Goal: Information Seeking & Learning: Learn about a topic

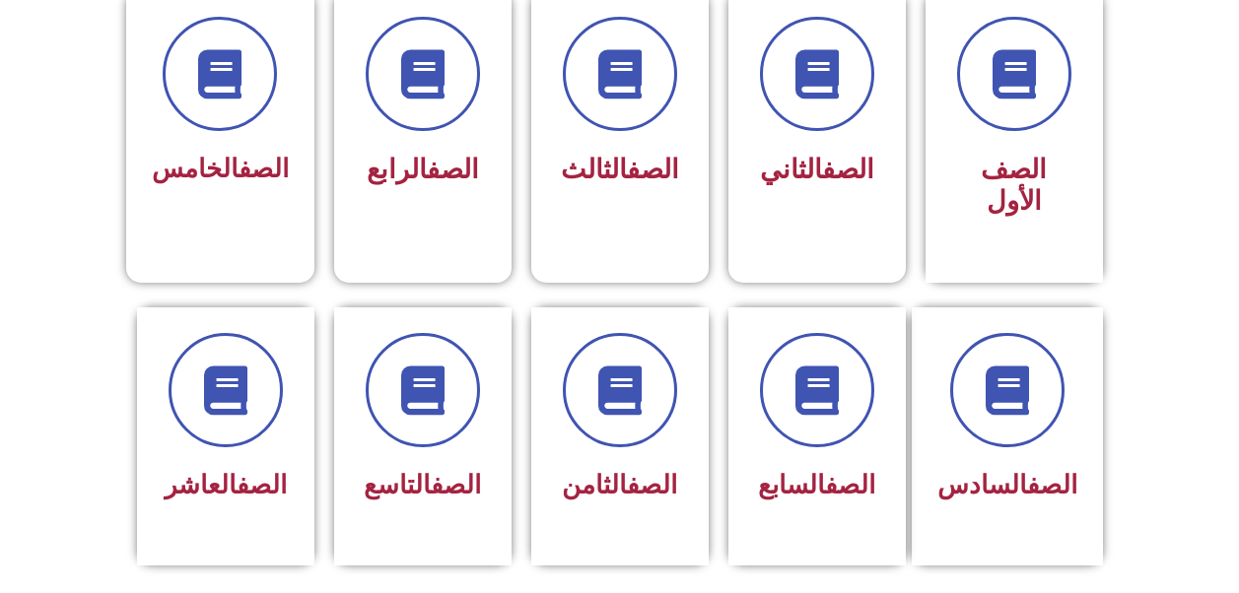
scroll to position [582, 0]
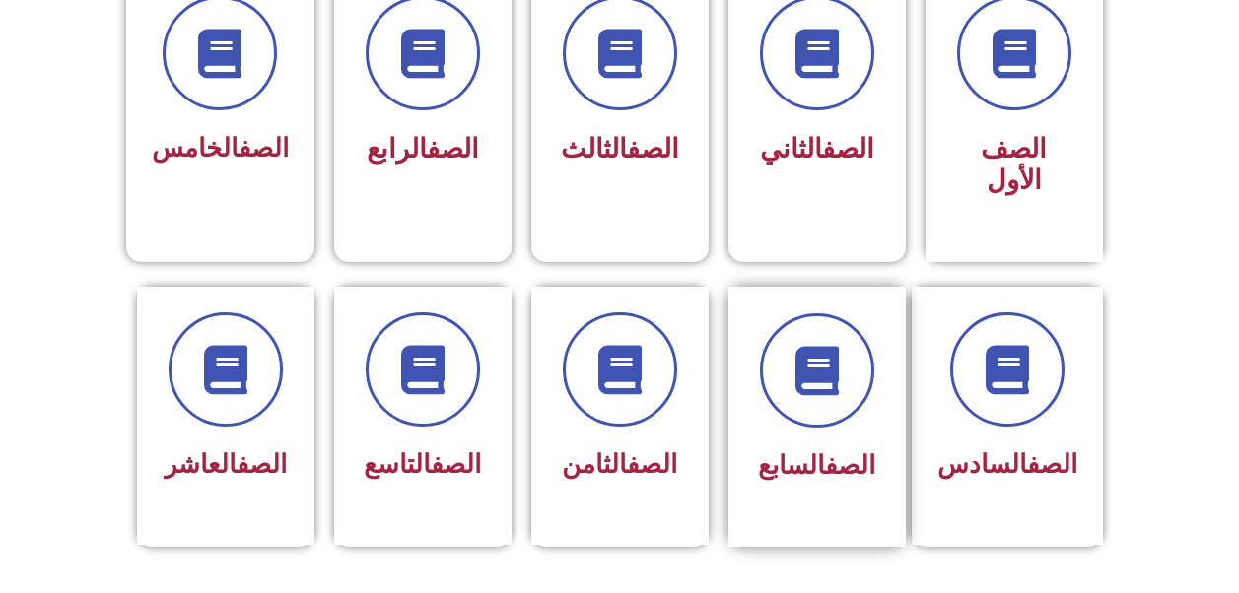
click at [786, 450] on span "الصف السابع" at bounding box center [816, 465] width 117 height 30
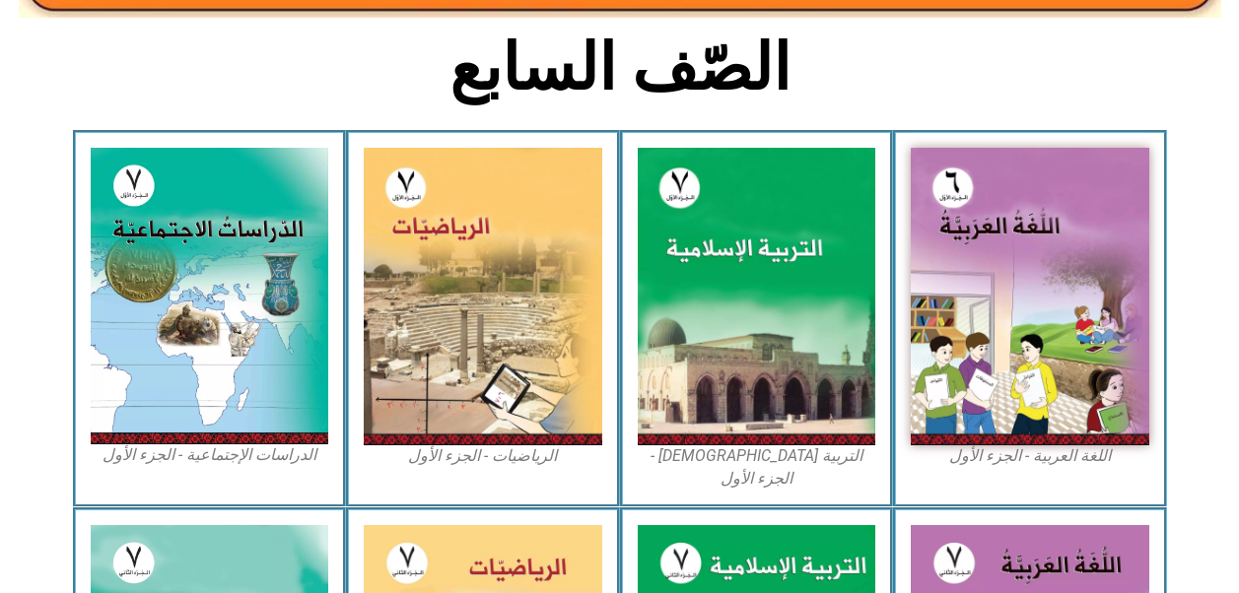
scroll to position [484, 0]
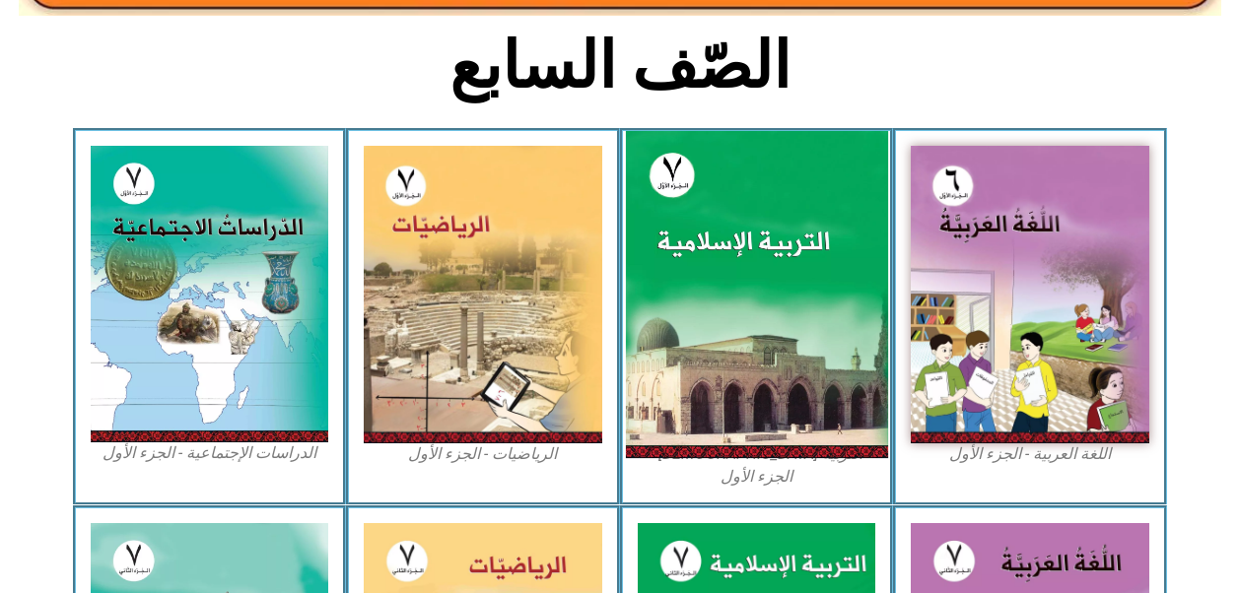
click at [798, 372] on img at bounding box center [756, 294] width 262 height 327
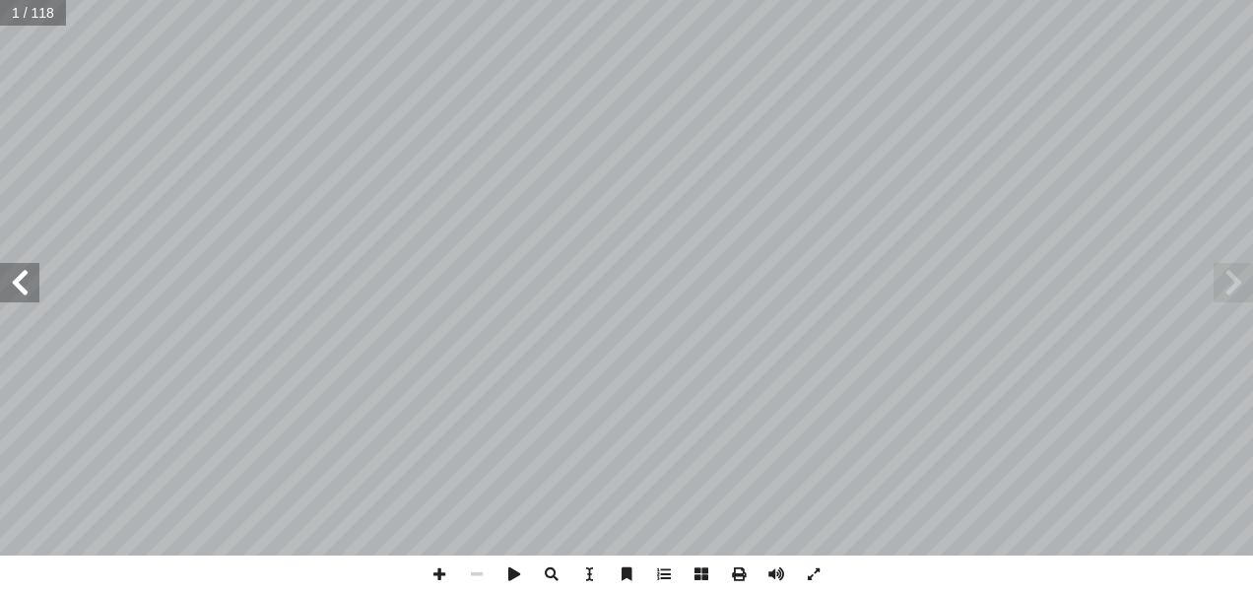
click at [33, 283] on span at bounding box center [19, 282] width 39 height 39
click at [31, 276] on span at bounding box center [19, 282] width 39 height 39
click at [21, 291] on span at bounding box center [19, 282] width 39 height 39
click at [12, 281] on span at bounding box center [19, 282] width 39 height 39
click at [10, 278] on span at bounding box center [19, 282] width 39 height 39
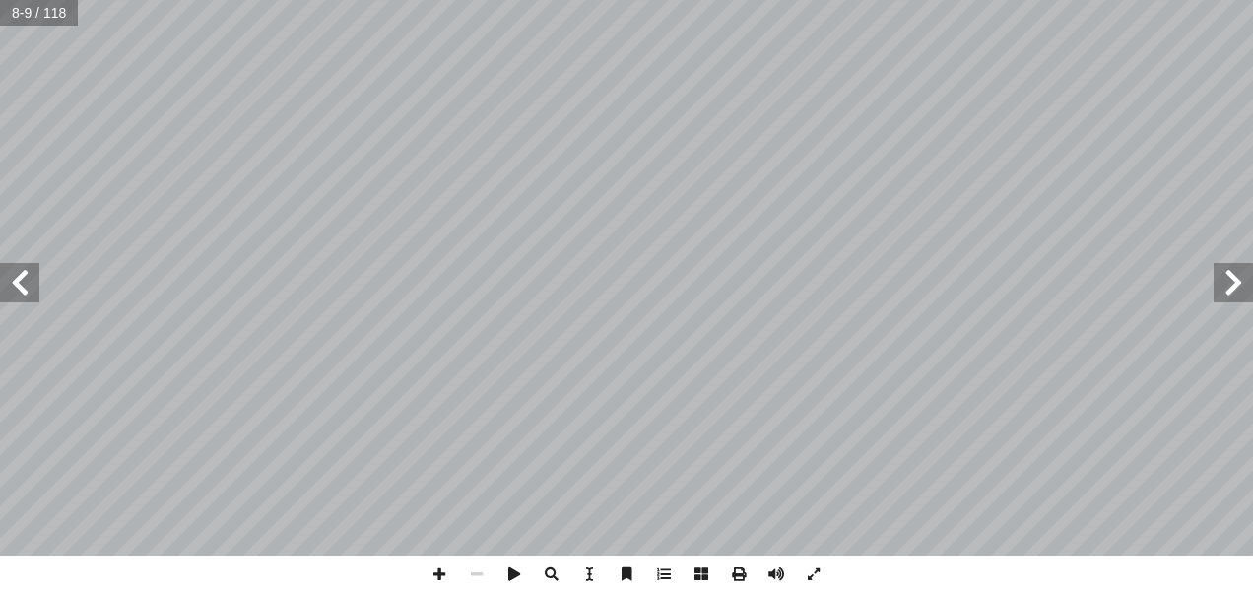
click at [14, 289] on span at bounding box center [19, 282] width 39 height 39
click at [13, 297] on span at bounding box center [19, 282] width 39 height 39
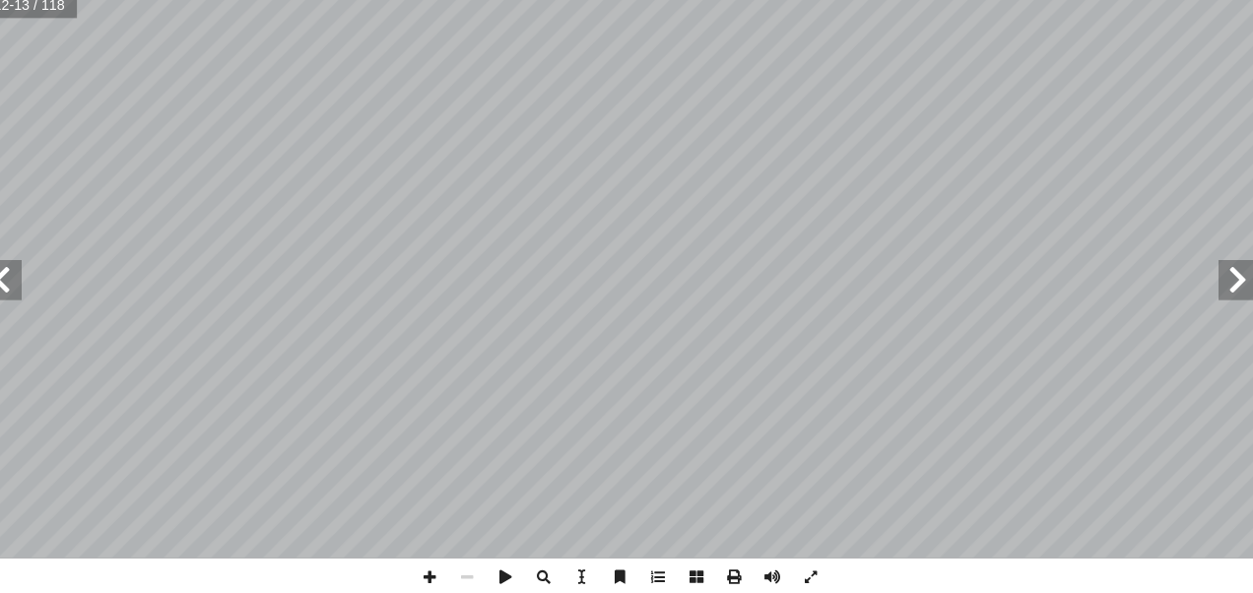
click at [18, 291] on span at bounding box center [19, 282] width 39 height 39
